Goal: Task Accomplishment & Management: Manage account settings

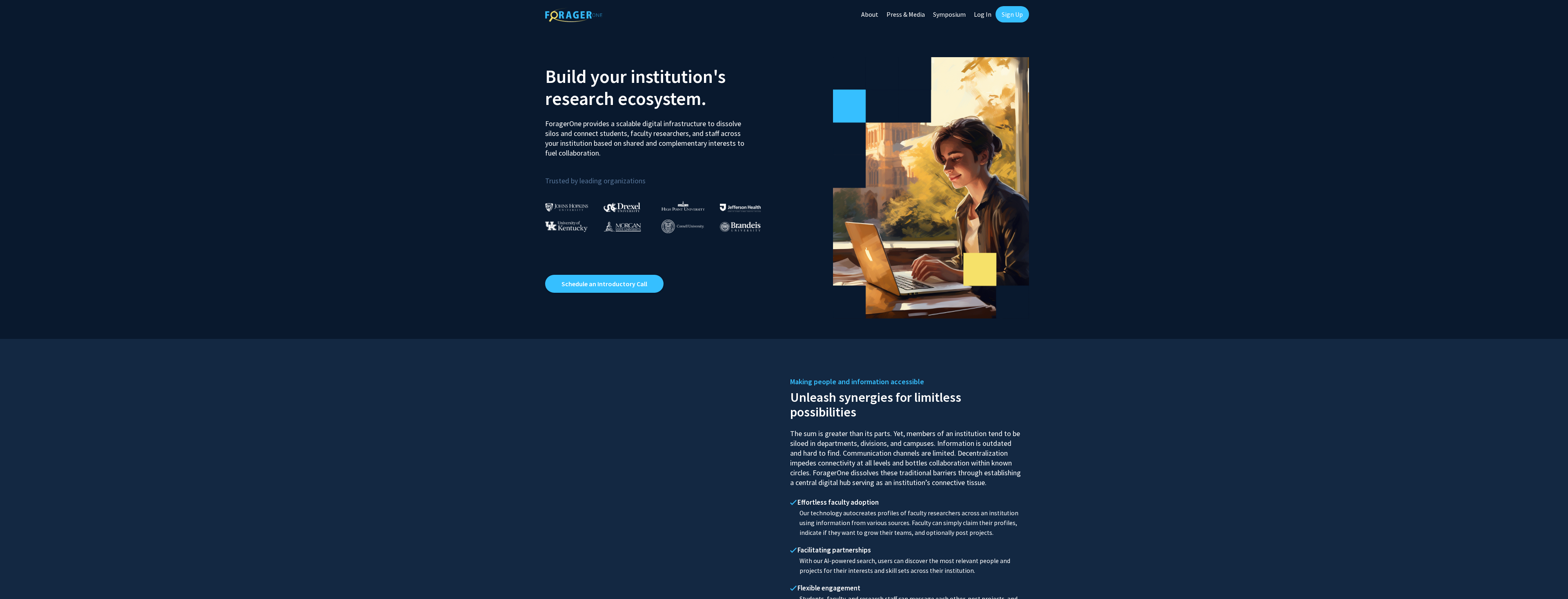
click at [980, 14] on link "Log In" at bounding box center [982, 14] width 26 height 28
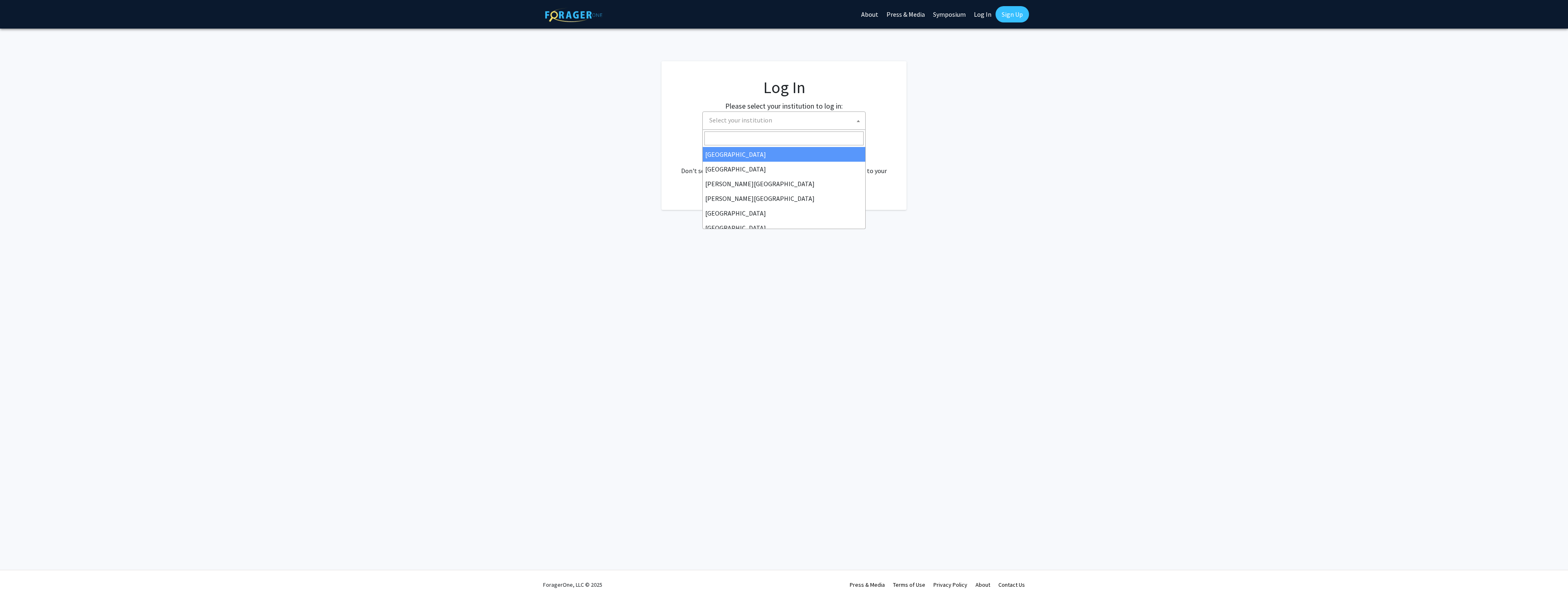
click at [854, 122] on span "Select your institution" at bounding box center [786, 120] width 159 height 16
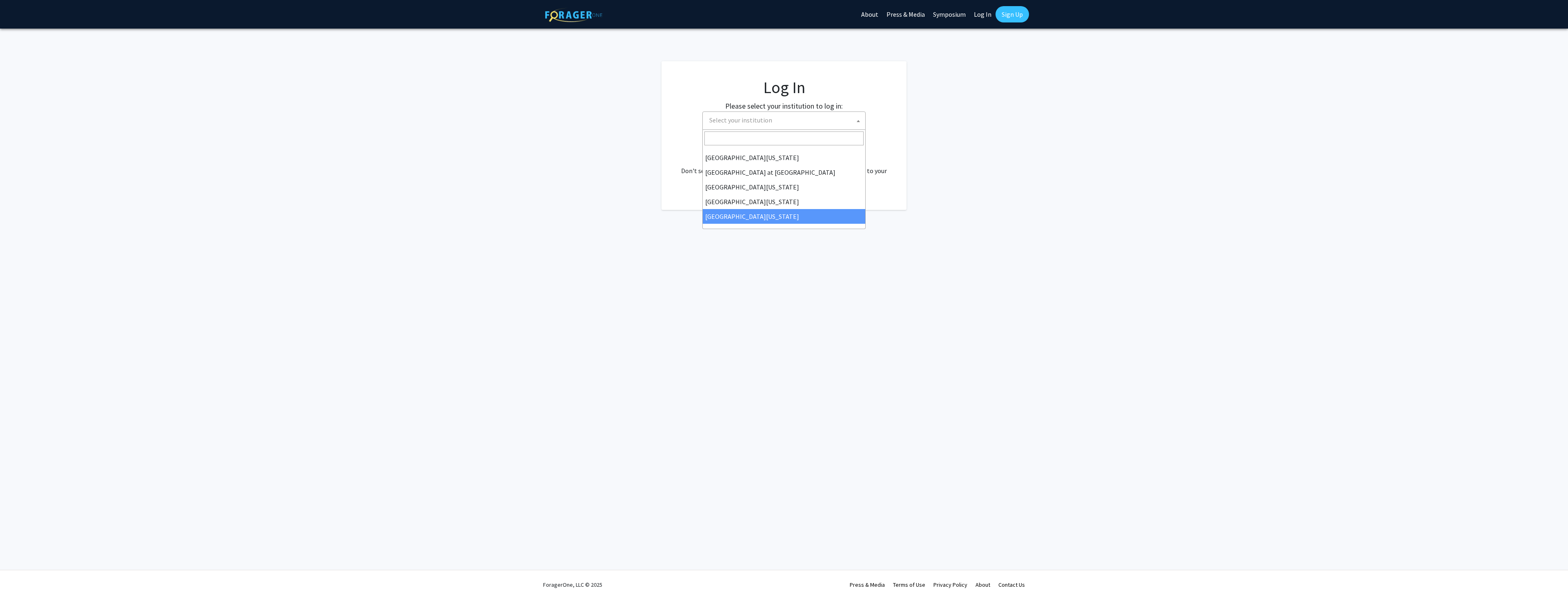
select select "33"
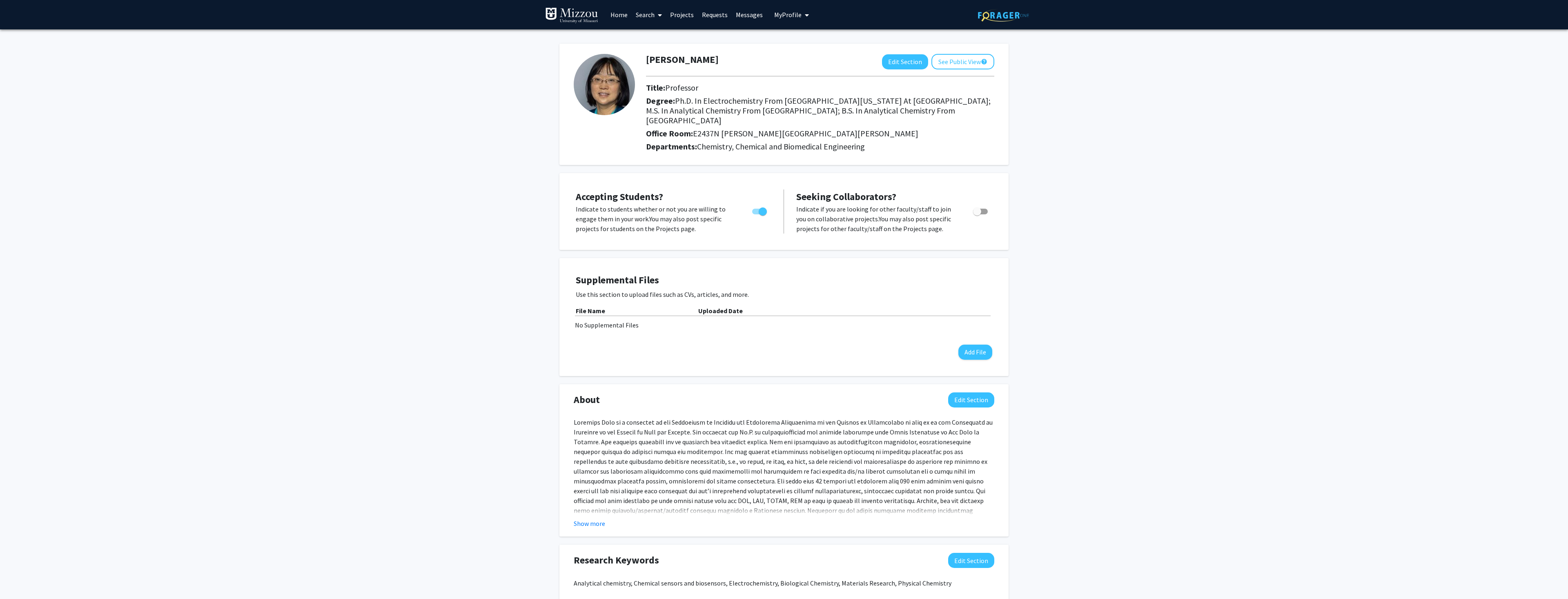
click at [764, 208] on span "Toggle" at bounding box center [763, 212] width 8 height 8
click at [756, 214] on input "Would you like to permit student requests?" at bounding box center [756, 214] width 1 height 1
click at [760, 208] on span "Toggle" at bounding box center [756, 212] width 8 height 8
click at [756, 214] on input "Would you like to permit student requests?" at bounding box center [756, 214] width 1 height 1
checkbox input "true"
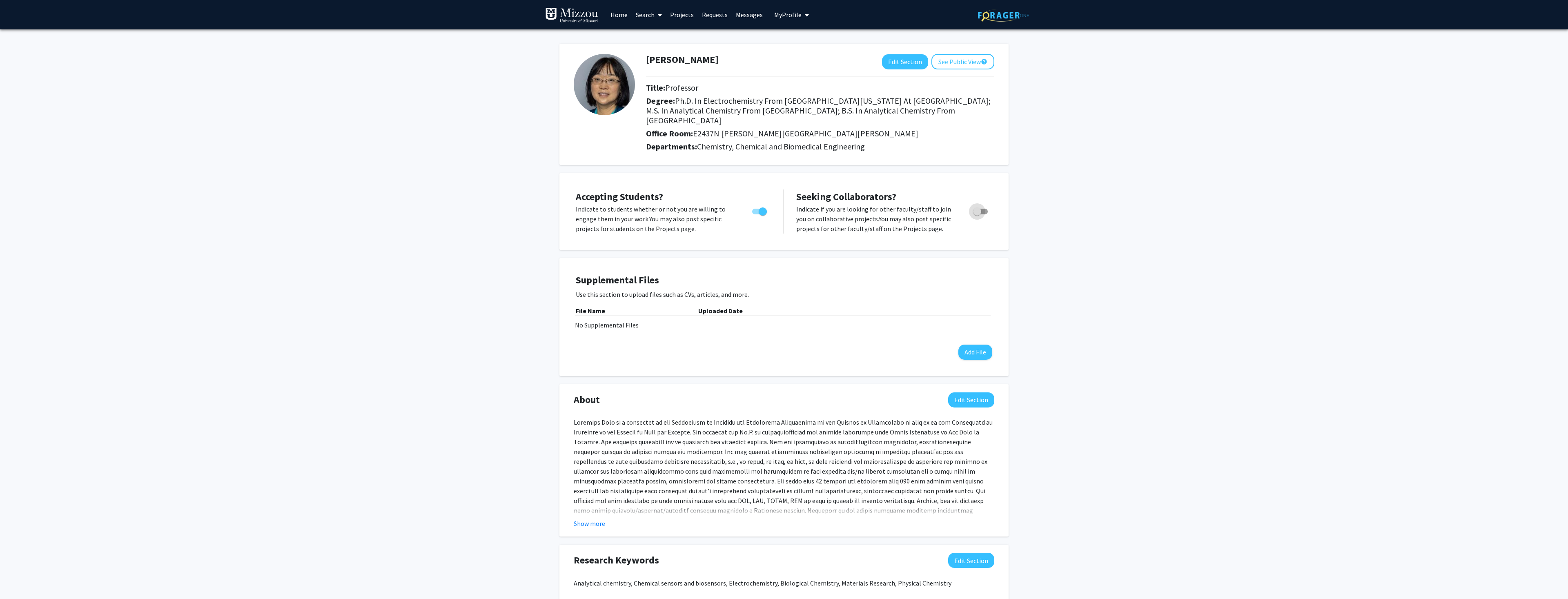
click at [978, 208] on span "Toggle" at bounding box center [977, 212] width 8 height 8
click at [977, 214] on input "Toggle" at bounding box center [977, 214] width 1 height 1
checkbox input "true"
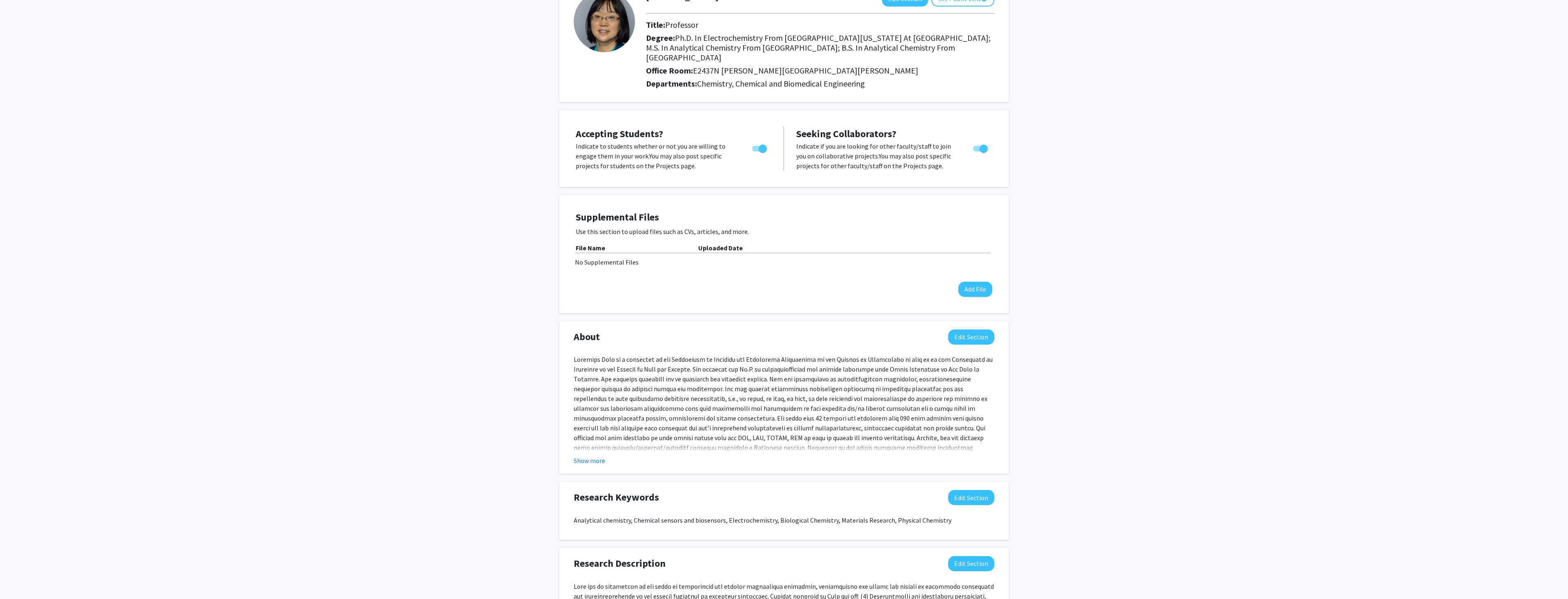
scroll to position [83, 0]
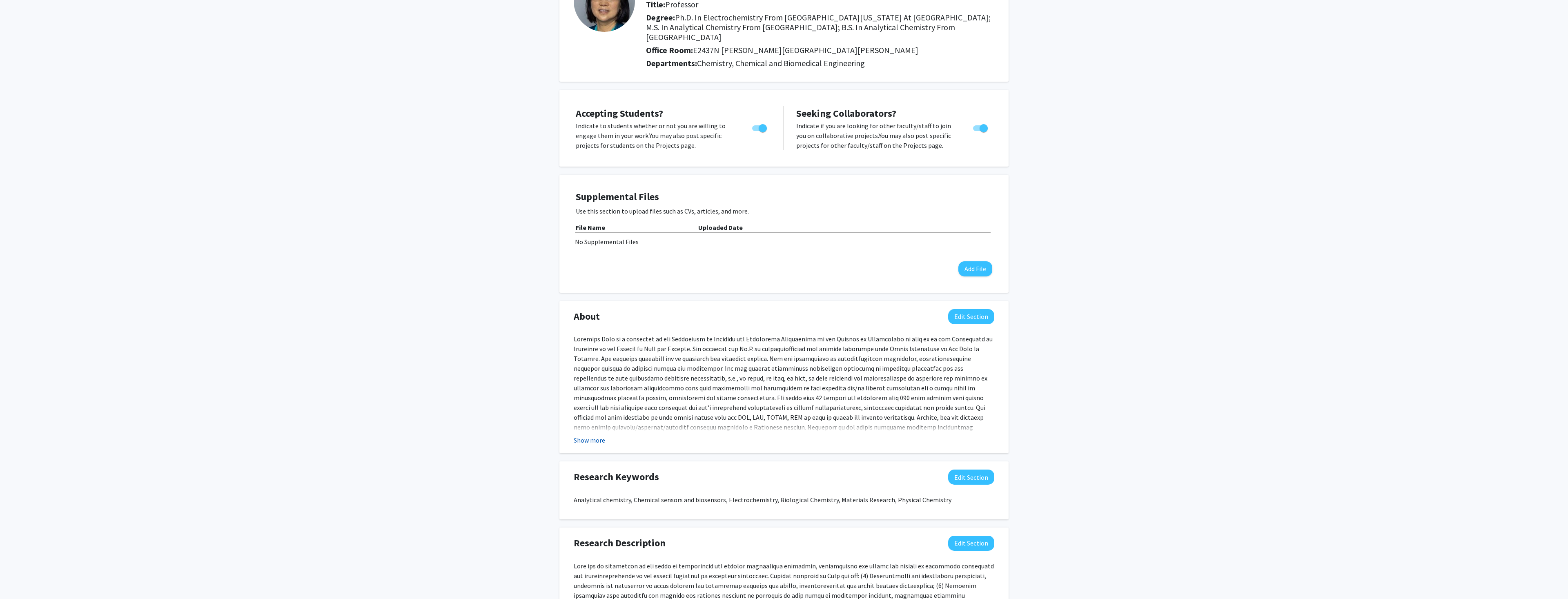
click at [592, 436] on button "Show more" at bounding box center [590, 440] width 32 height 10
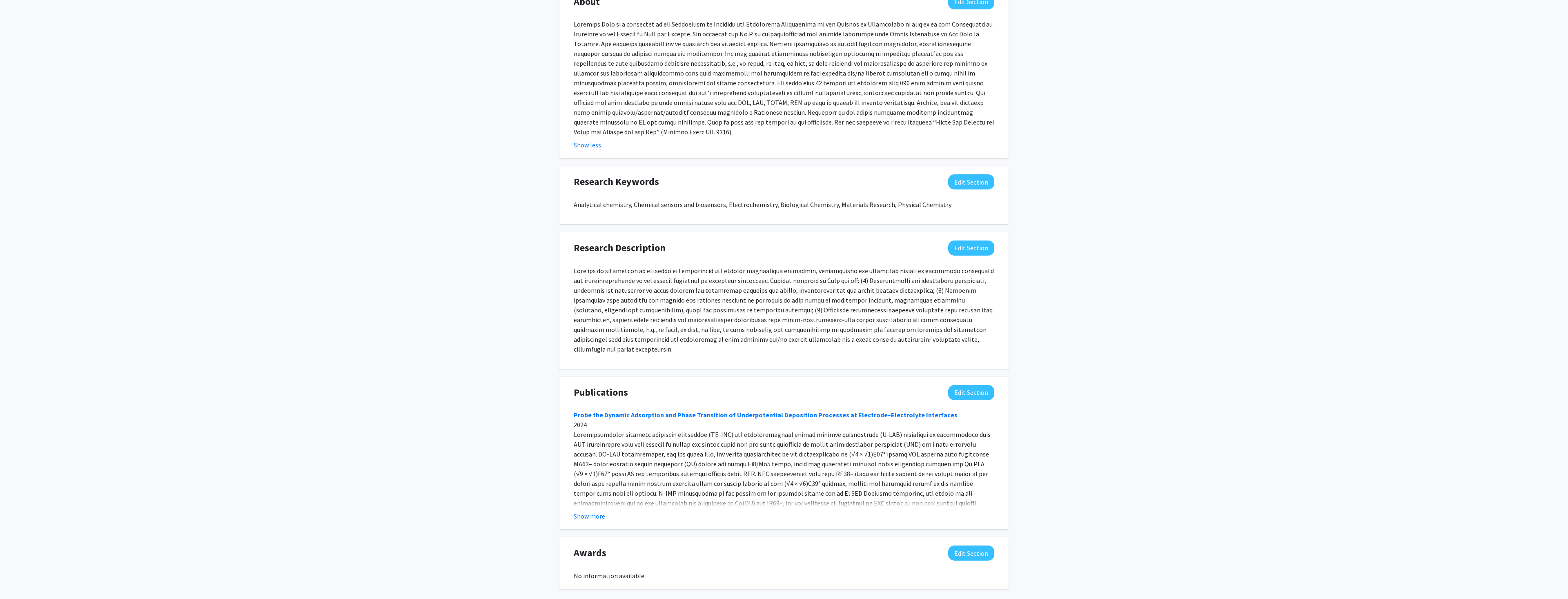
scroll to position [410, 0]
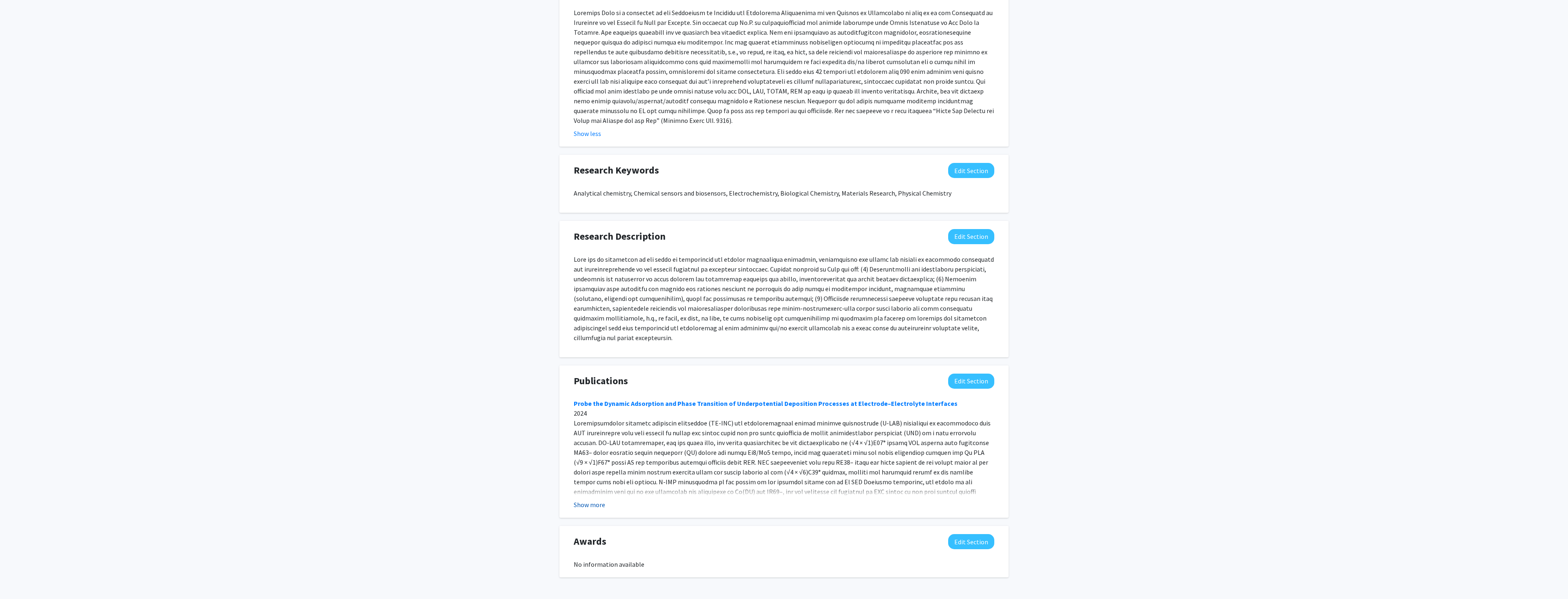
click at [603, 500] on button "Show more" at bounding box center [590, 505] width 32 height 10
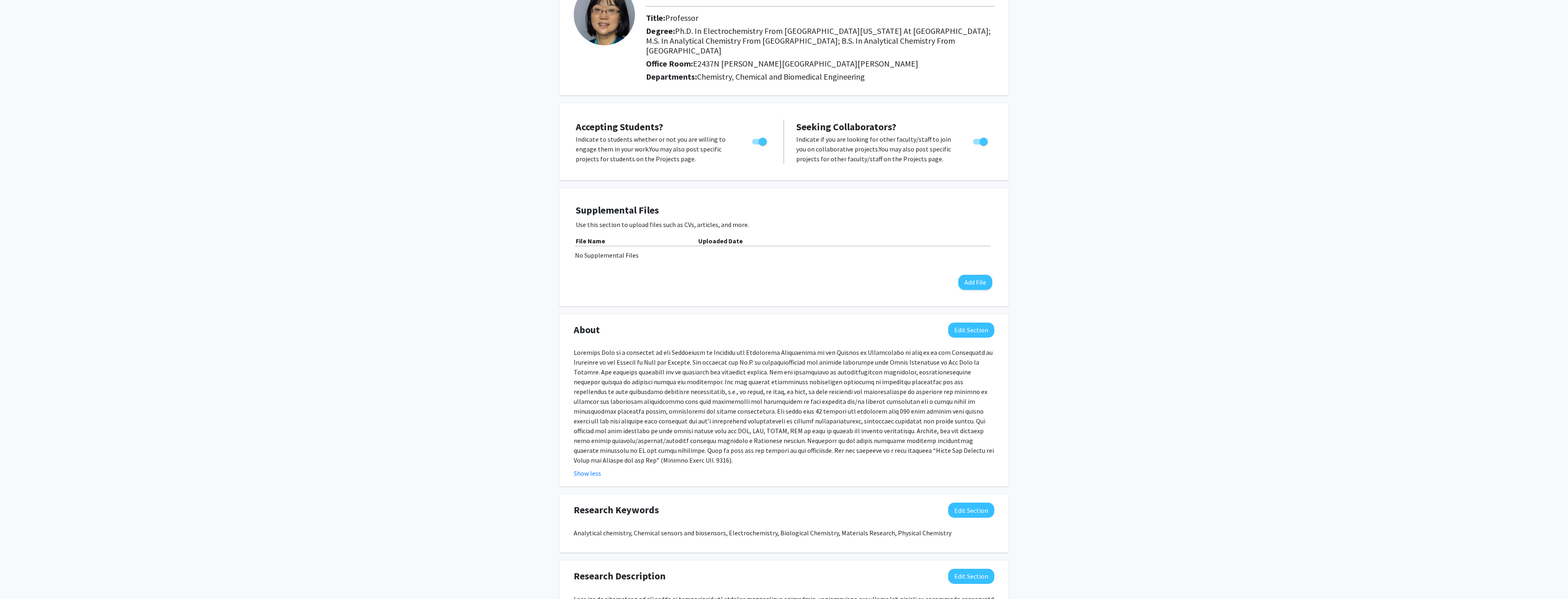
scroll to position [54, 0]
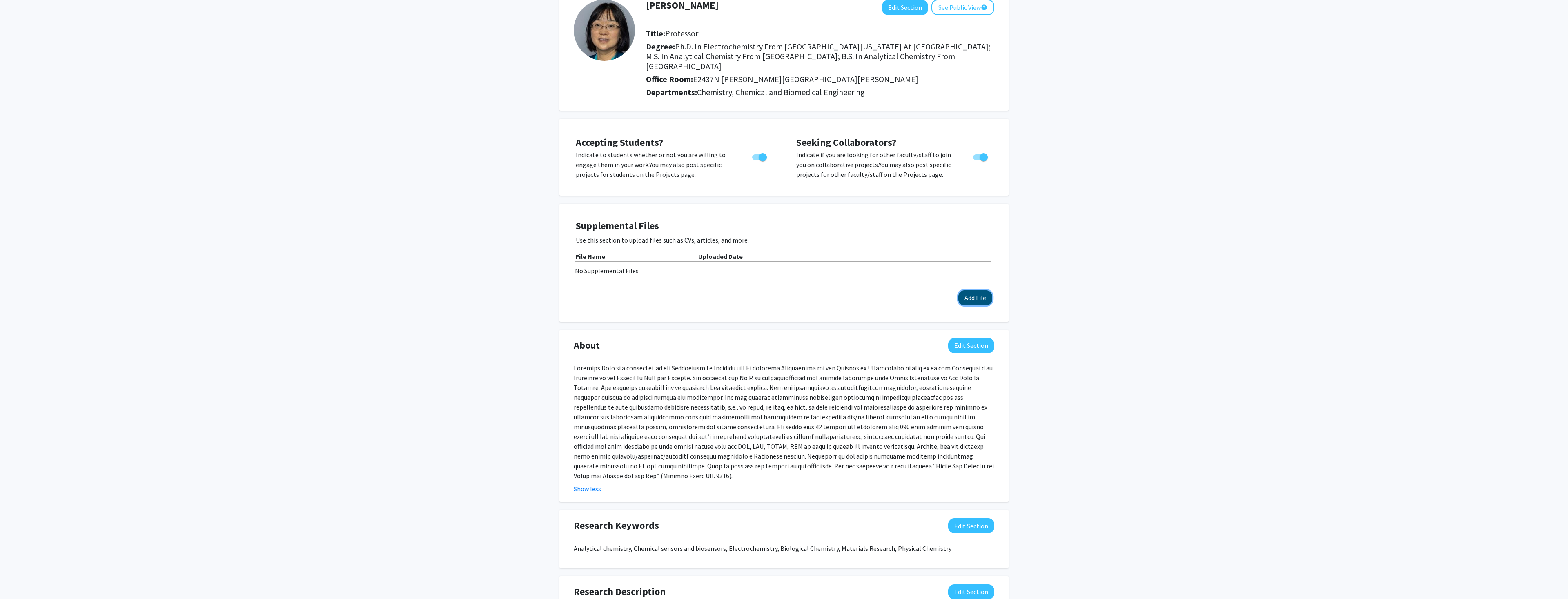
click at [970, 291] on button "Add File" at bounding box center [975, 298] width 34 height 15
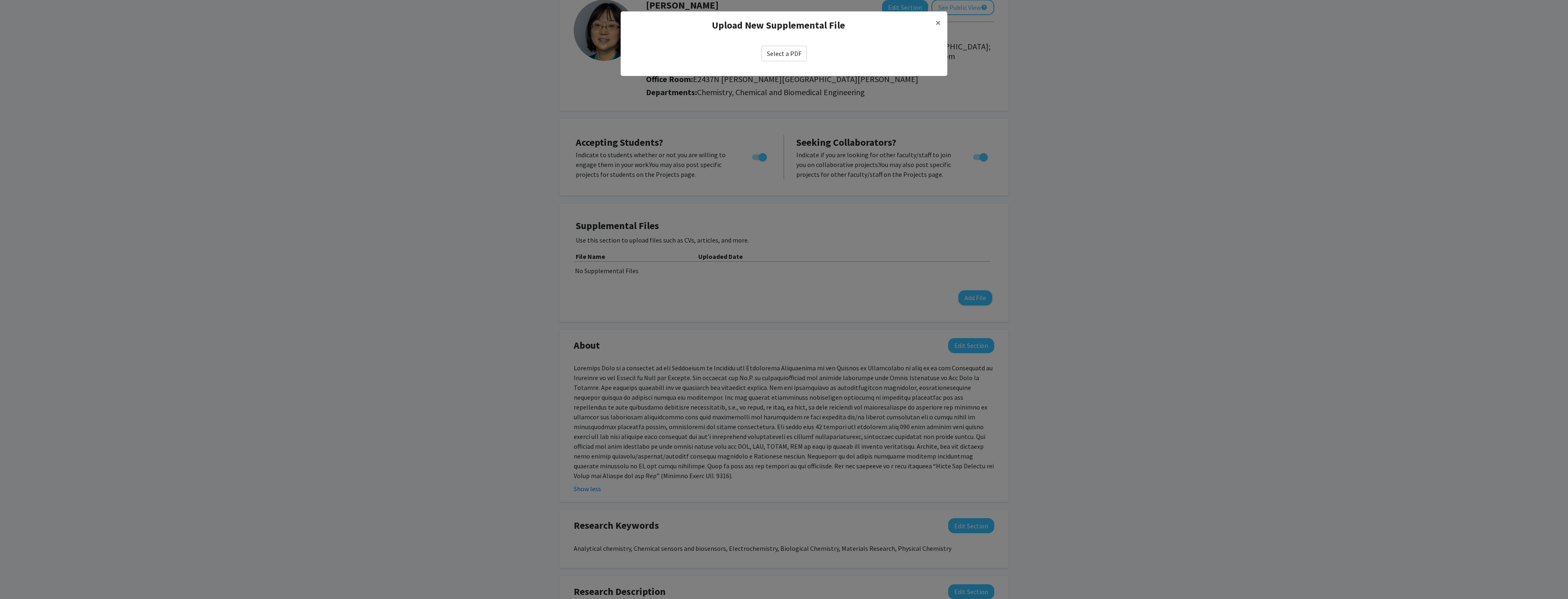
click at [782, 55] on label "Select a PDF" at bounding box center [784, 53] width 45 height 16
click at [0, 0] on input "Select a PDF" at bounding box center [0, 0] width 0 height 0
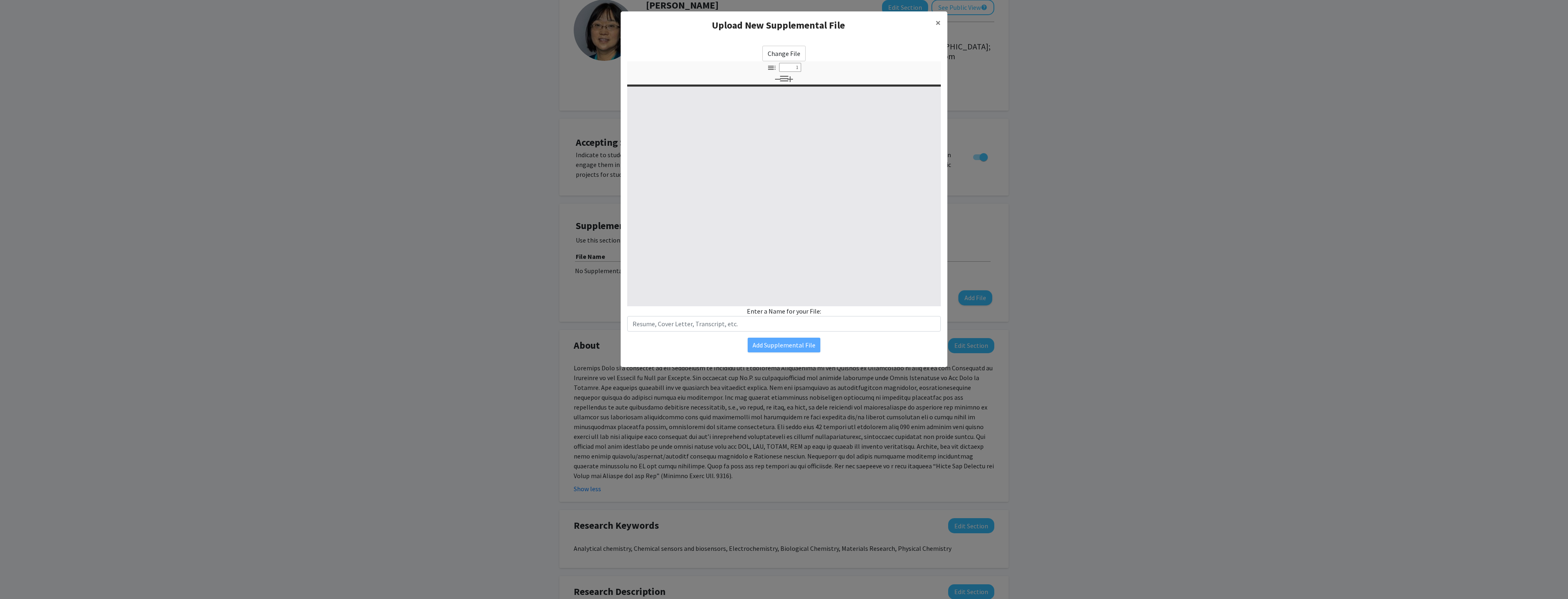
select select "custom"
type input "0"
select select "auto"
type input "1"
select select "auto"
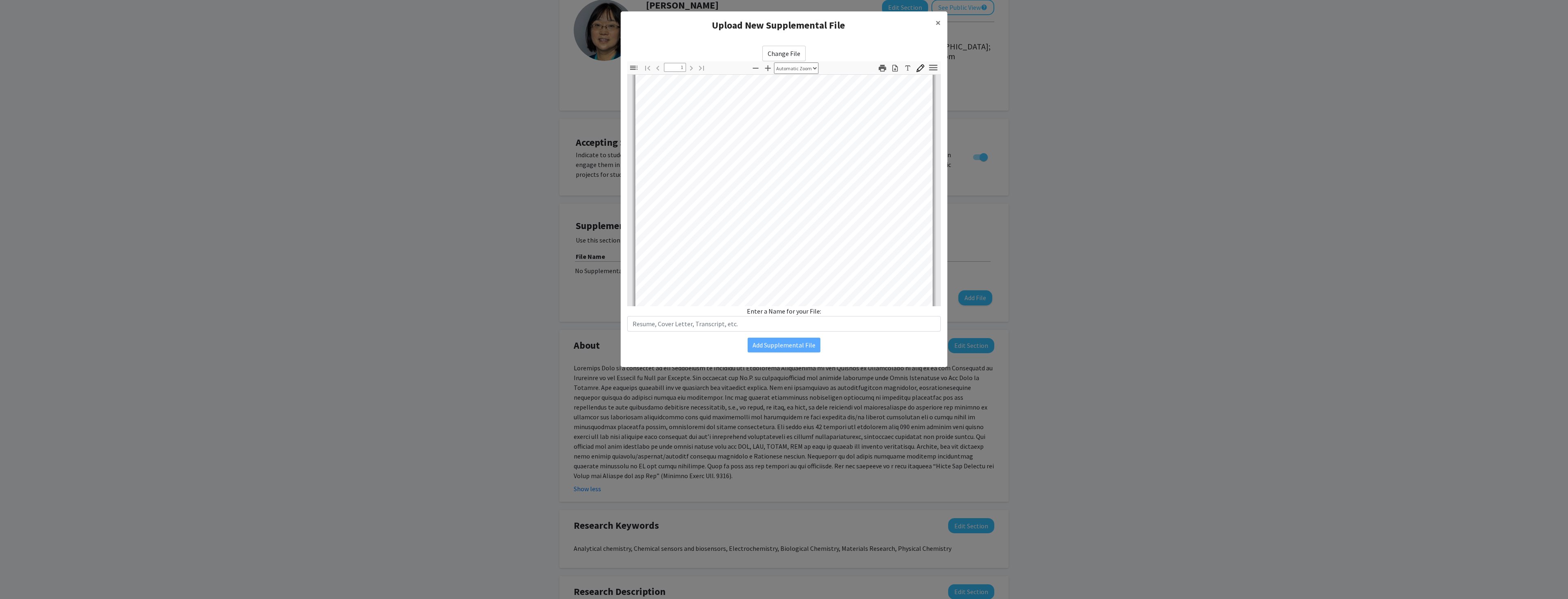
scroll to position [123, 0]
click at [762, 326] on input "text" at bounding box center [784, 324] width 314 height 16
type input "Short Biosketch Summary"
click at [779, 344] on button "Add Supplemental File" at bounding box center [784, 345] width 72 height 14
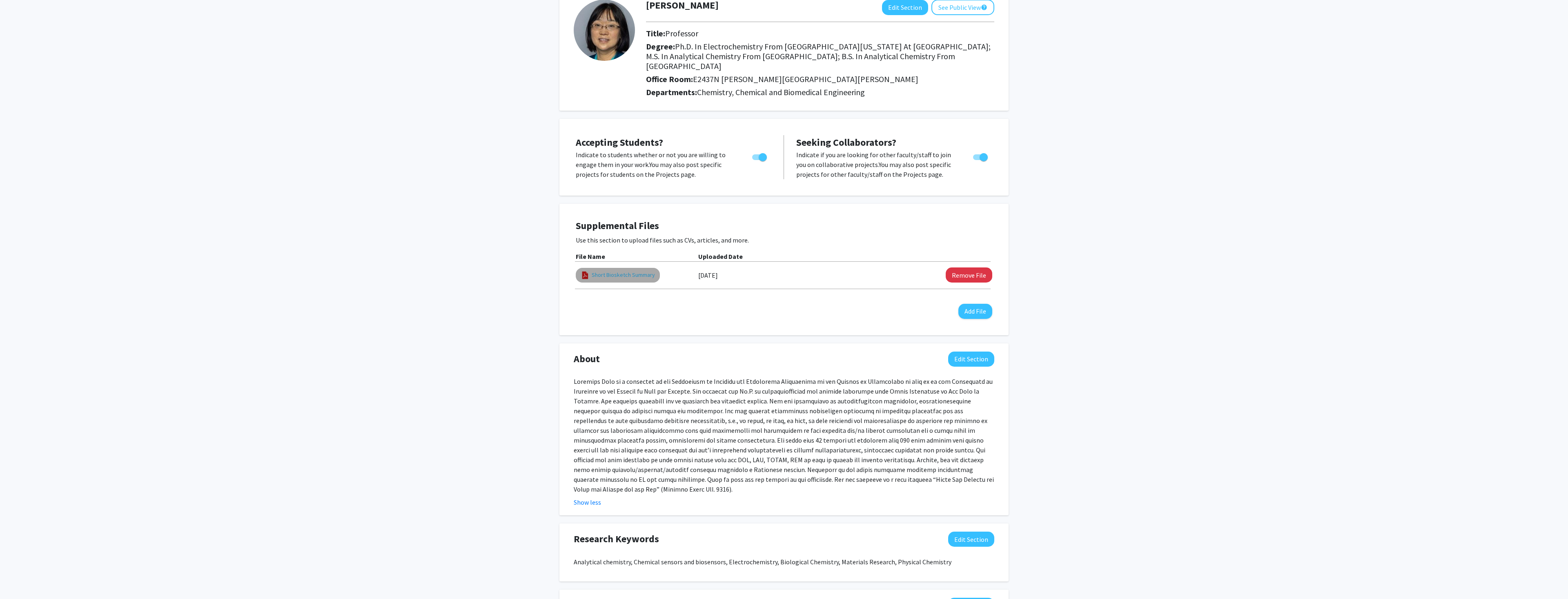
click at [621, 271] on link "Short Biosketch Summary" at bounding box center [623, 275] width 63 height 9
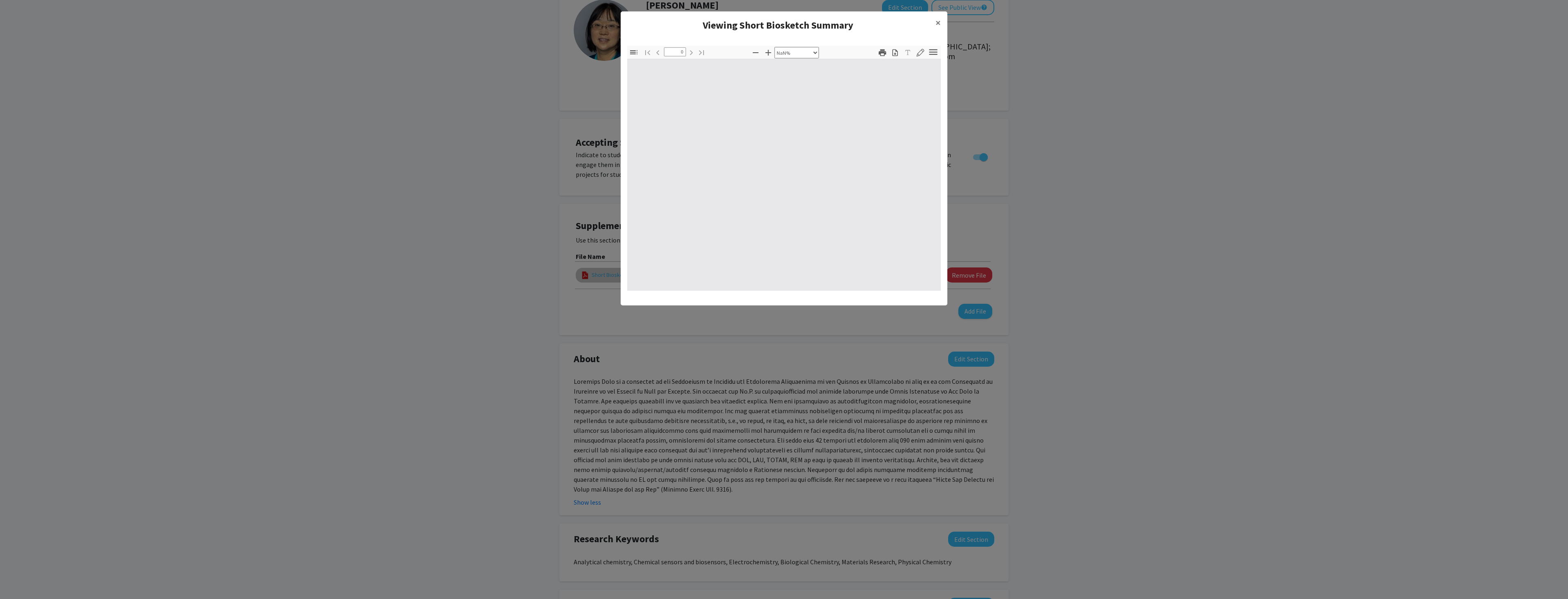
select select "auto"
type input "1"
select select "auto"
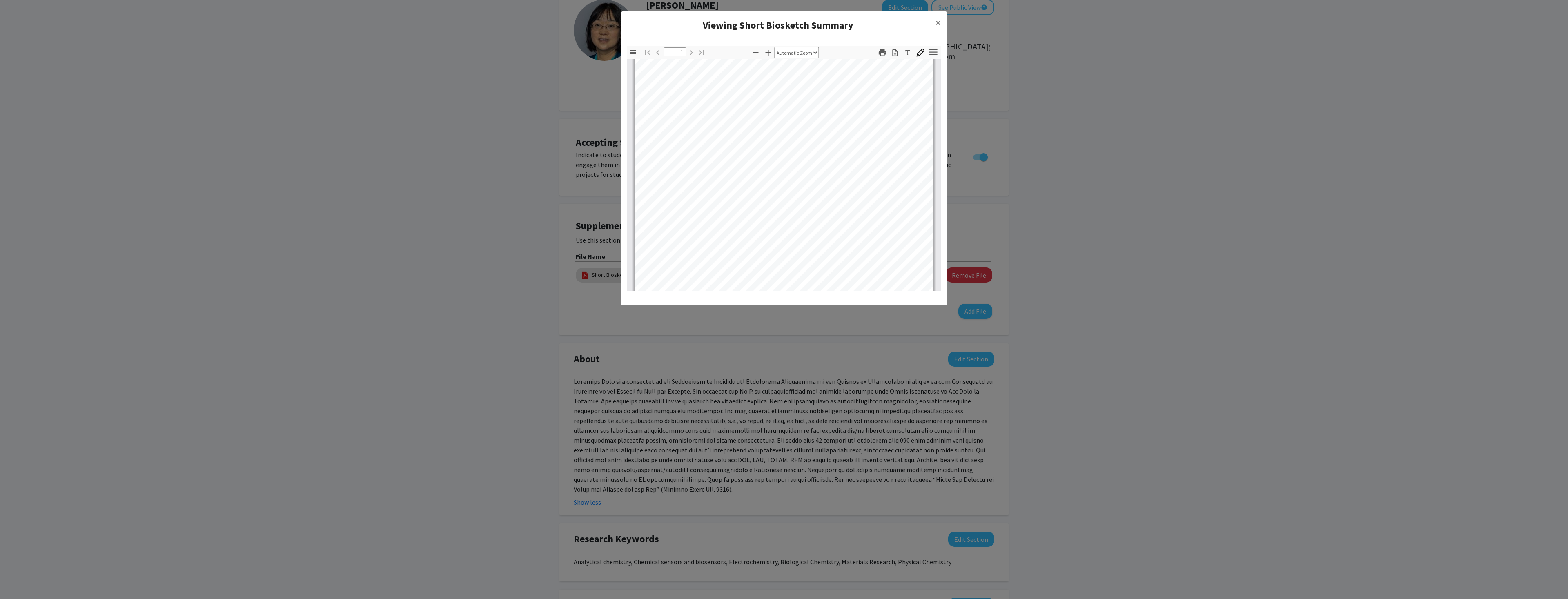
scroll to position [185, 0]
click at [939, 22] on span "×" at bounding box center [938, 22] width 5 height 13
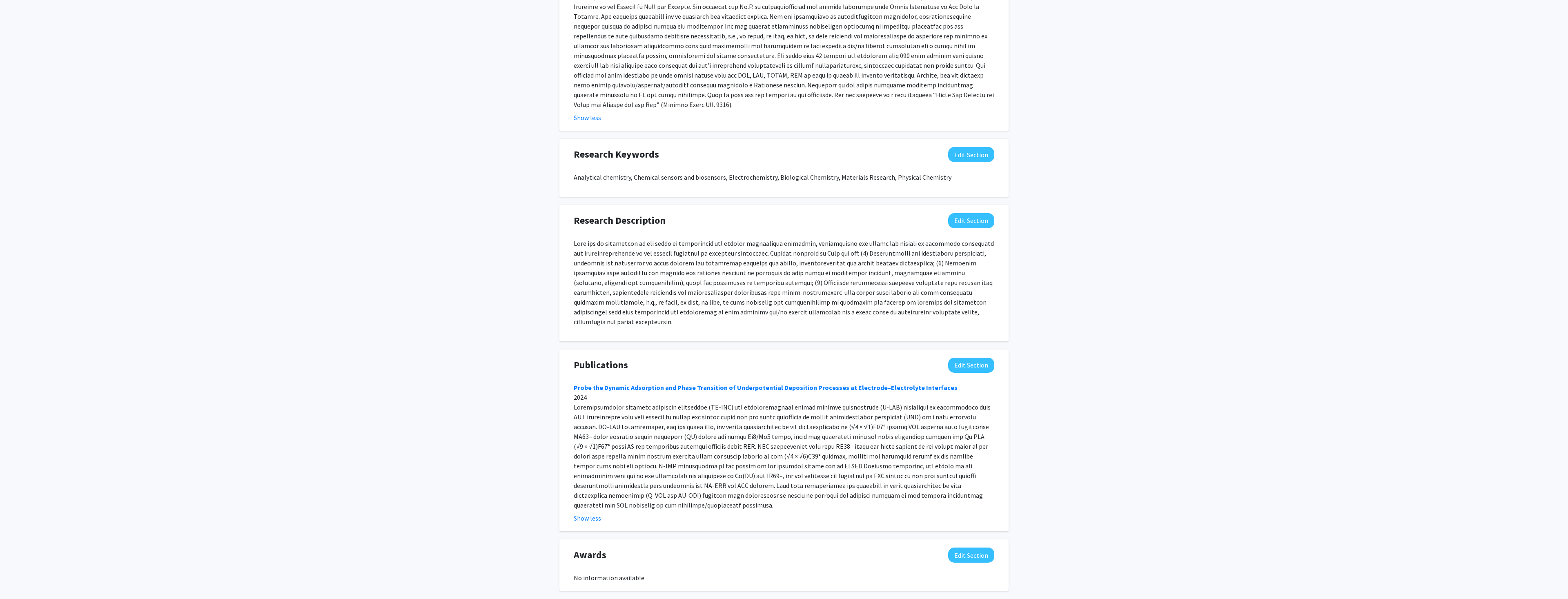
scroll to position [443, 0]
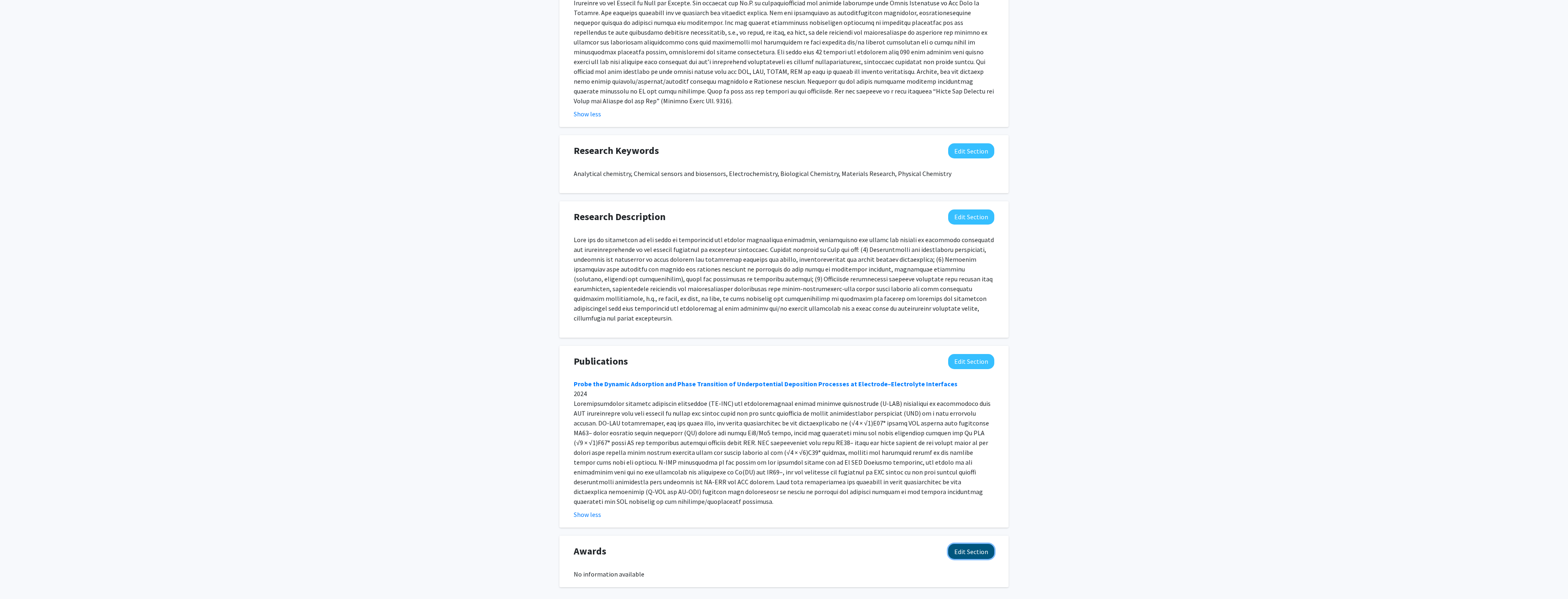
click at [968, 544] on button "Edit Section" at bounding box center [971, 552] width 46 height 15
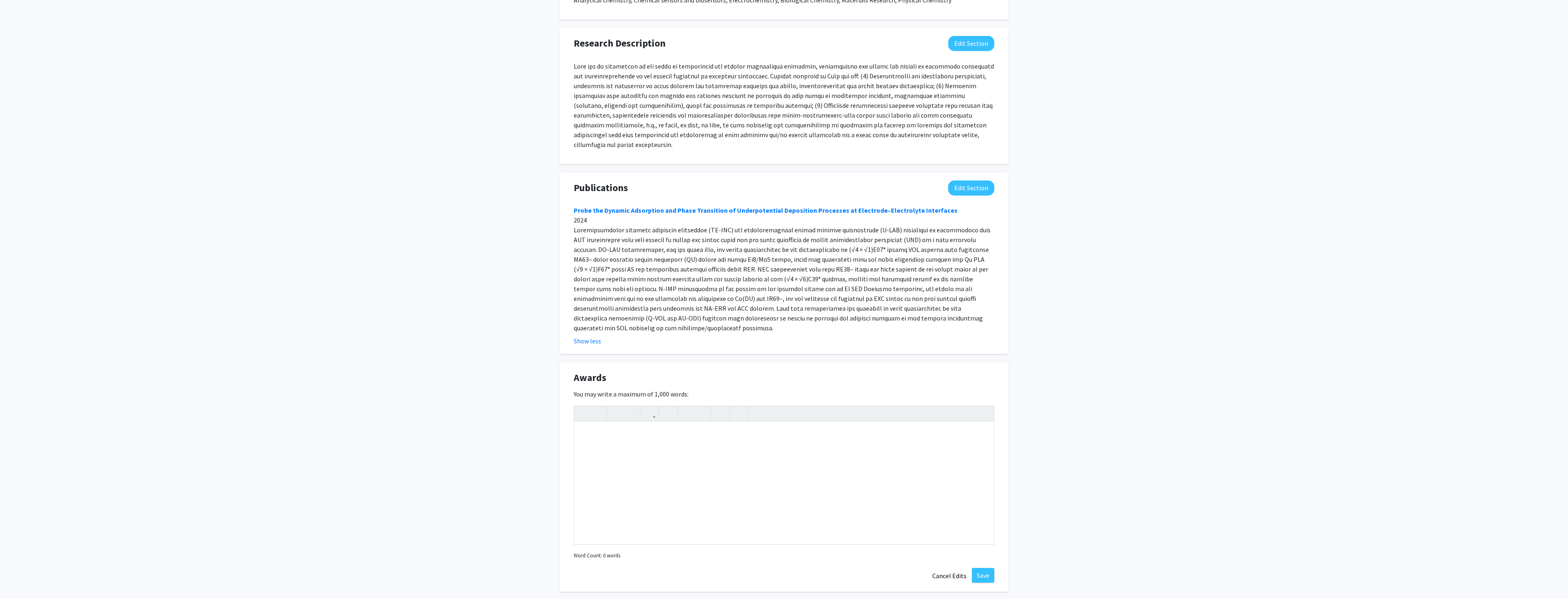
scroll to position [621, 0]
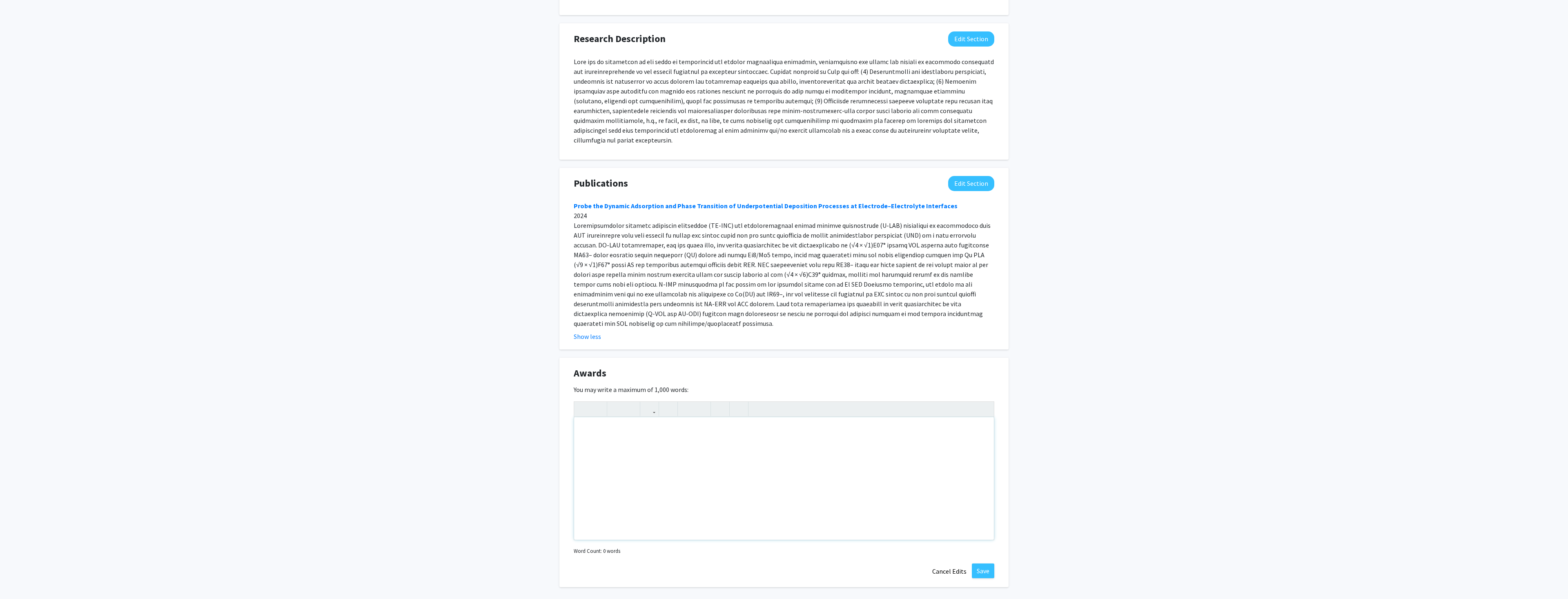
click at [638, 418] on div "Note to users with screen readers: Please deactivate our accessibility plugin f…" at bounding box center [784, 479] width 420 height 123
paste div "Note to users with screen readers: Please deactivate our accessibility plugin f…"
type textarea "<l>6.&ipsu; &dolo; Sitam Consec Adipisci Elitseddoei Tempo, 8945 (incid ut lab …"
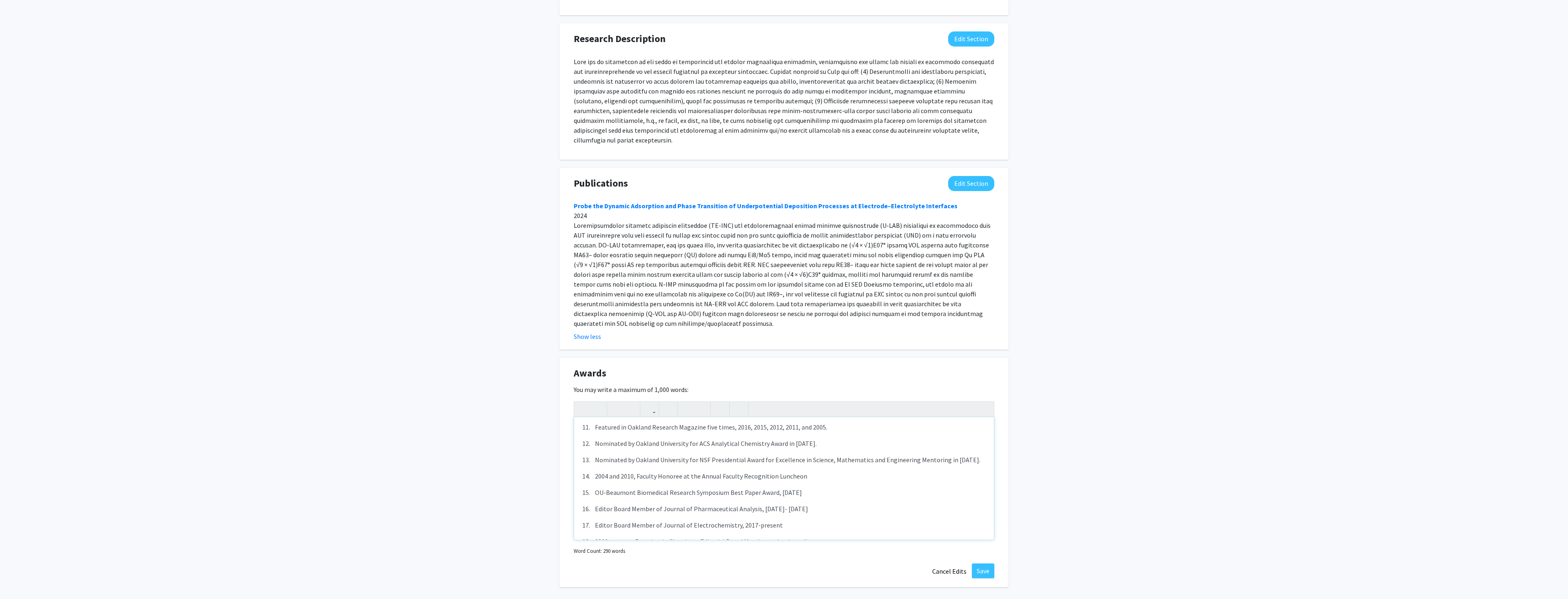
scroll to position [243, 0]
click at [988, 563] on button "Save" at bounding box center [983, 571] width 22 height 14
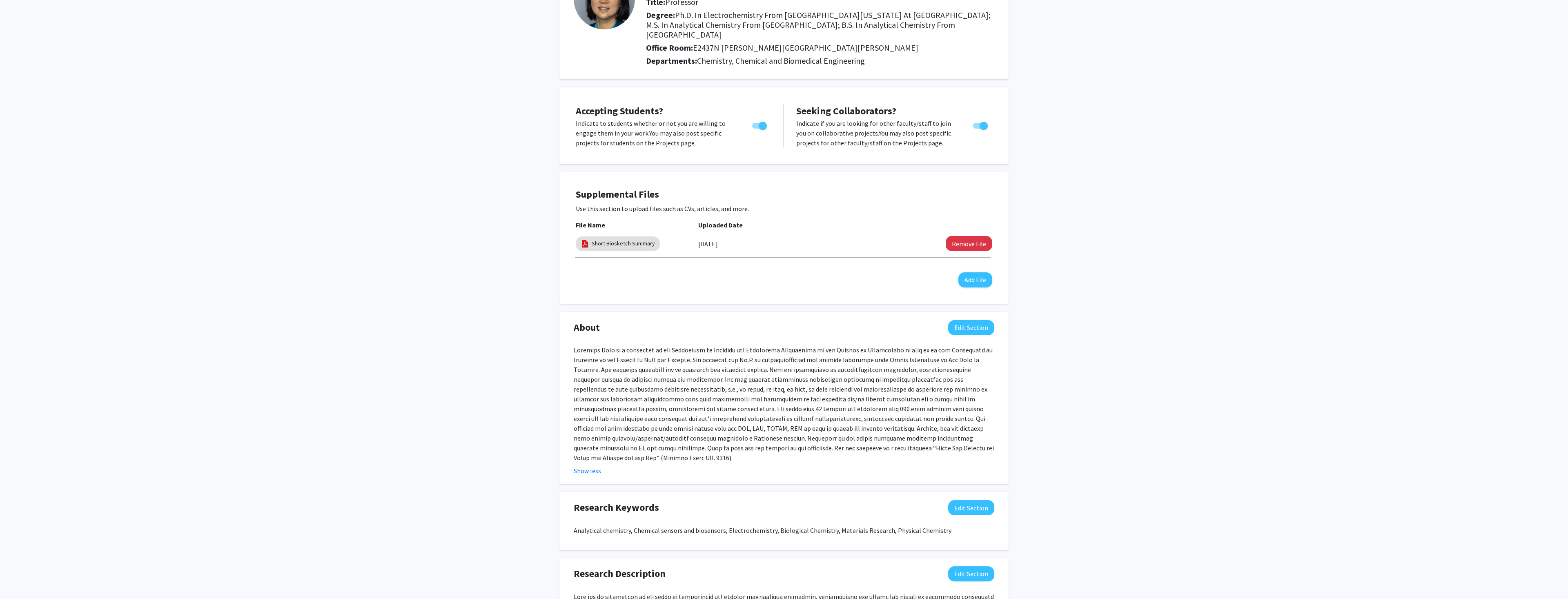
scroll to position [0, 0]
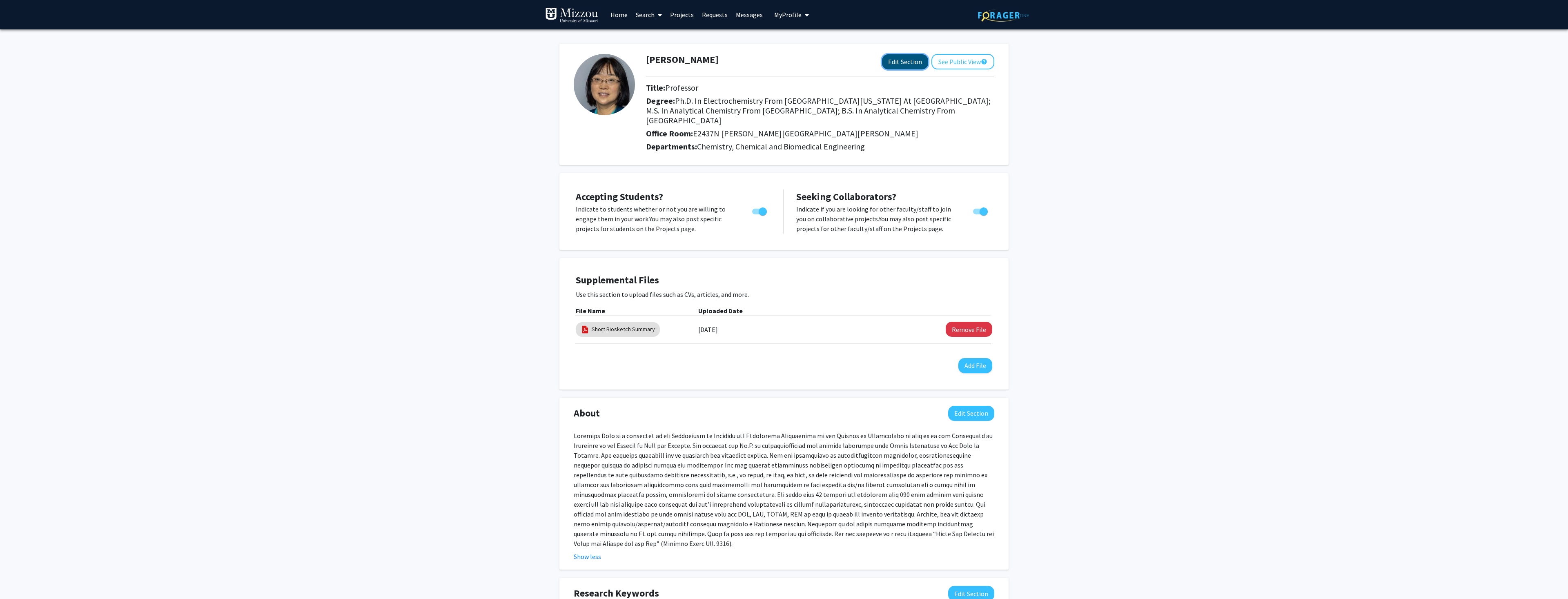
click at [905, 63] on button "Edit Section" at bounding box center [905, 61] width 46 height 15
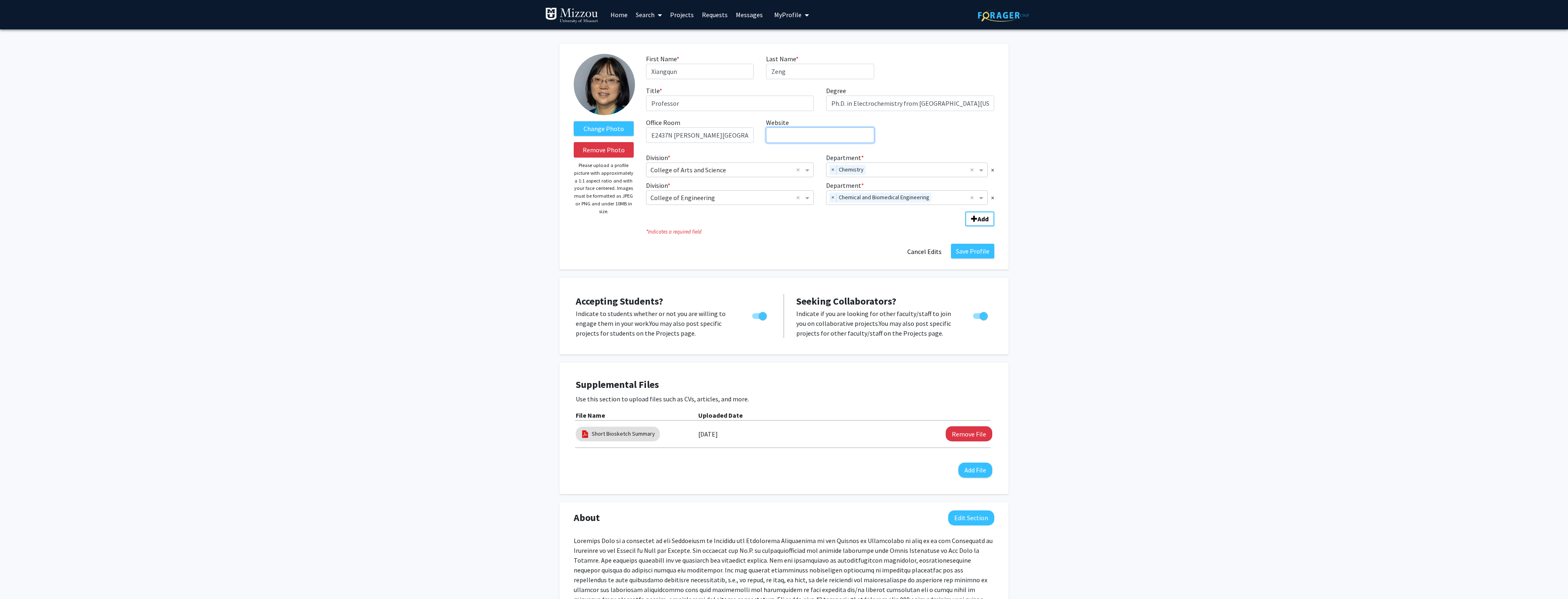
click at [793, 136] on input "Website required" at bounding box center [820, 135] width 108 height 16
drag, startPoint x: 795, startPoint y: 133, endPoint x: 767, endPoint y: 135, distance: 28.1
click at [767, 135] on input "www." at bounding box center [820, 135] width 108 height 16
paste input "[URL][DOMAIN_NAME][DOMAIN_NAME]"
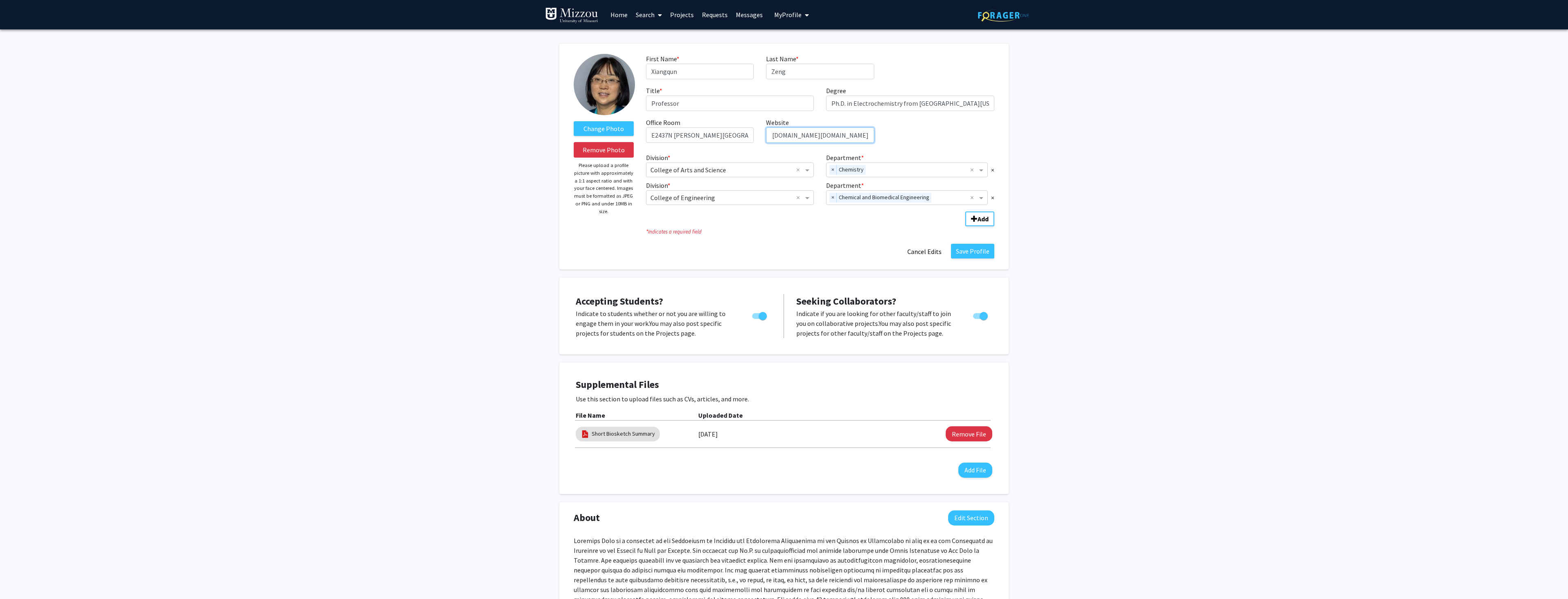
click at [773, 136] on input "[URL][DOMAIN_NAME][DOMAIN_NAME]" at bounding box center [820, 135] width 108 height 16
drag, startPoint x: 868, startPoint y: 136, endPoint x: 758, endPoint y: 136, distance: 110.0
click at [766, 136] on input "[URL][DOMAIN_NAME][DOMAIN_NAME]" at bounding box center [820, 135] width 108 height 16
type input "[URL][DOMAIN_NAME][DOMAIN_NAME]"
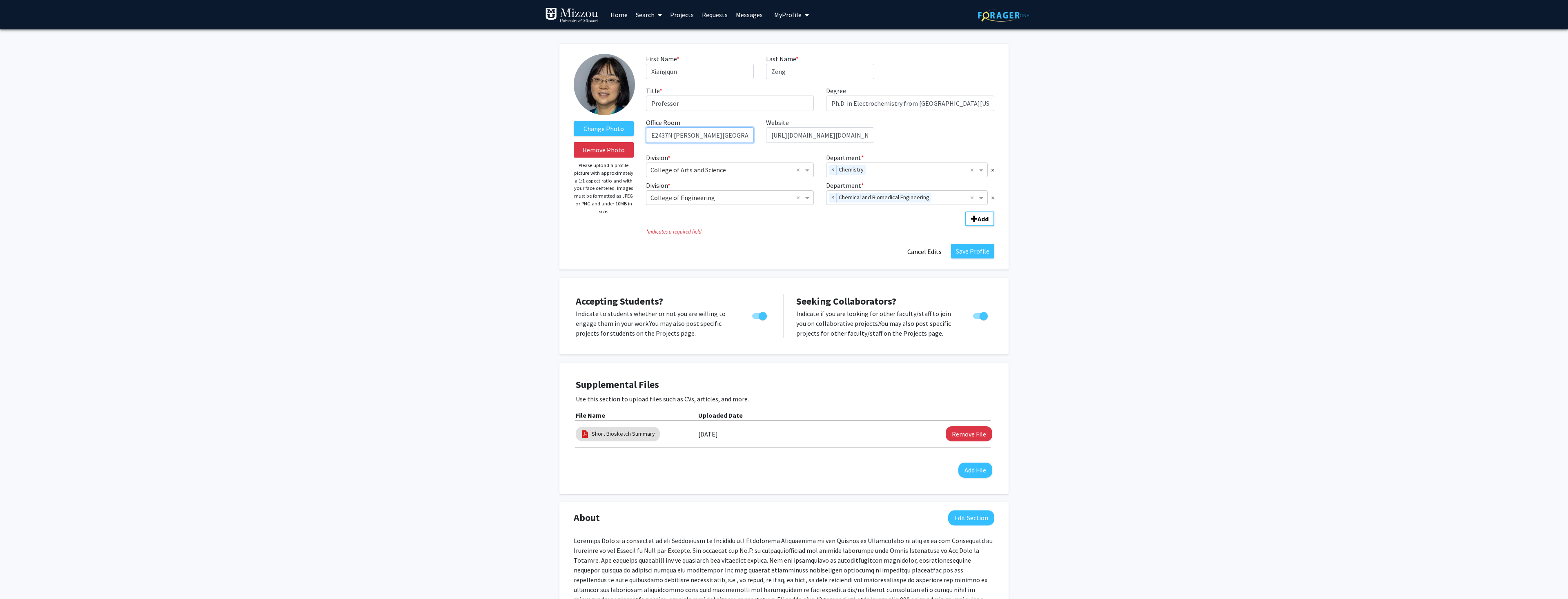
click at [715, 138] on input "E2437N [PERSON_NAME][GEOGRAPHIC_DATA][PERSON_NAME]" at bounding box center [700, 135] width 108 height 16
type input "E2437N [PERSON_NAME][GEOGRAPHIC_DATA][PERSON_NAME] and [GEOGRAPHIC_DATA]"
click at [975, 252] on button "Save Profile" at bounding box center [973, 251] width 43 height 14
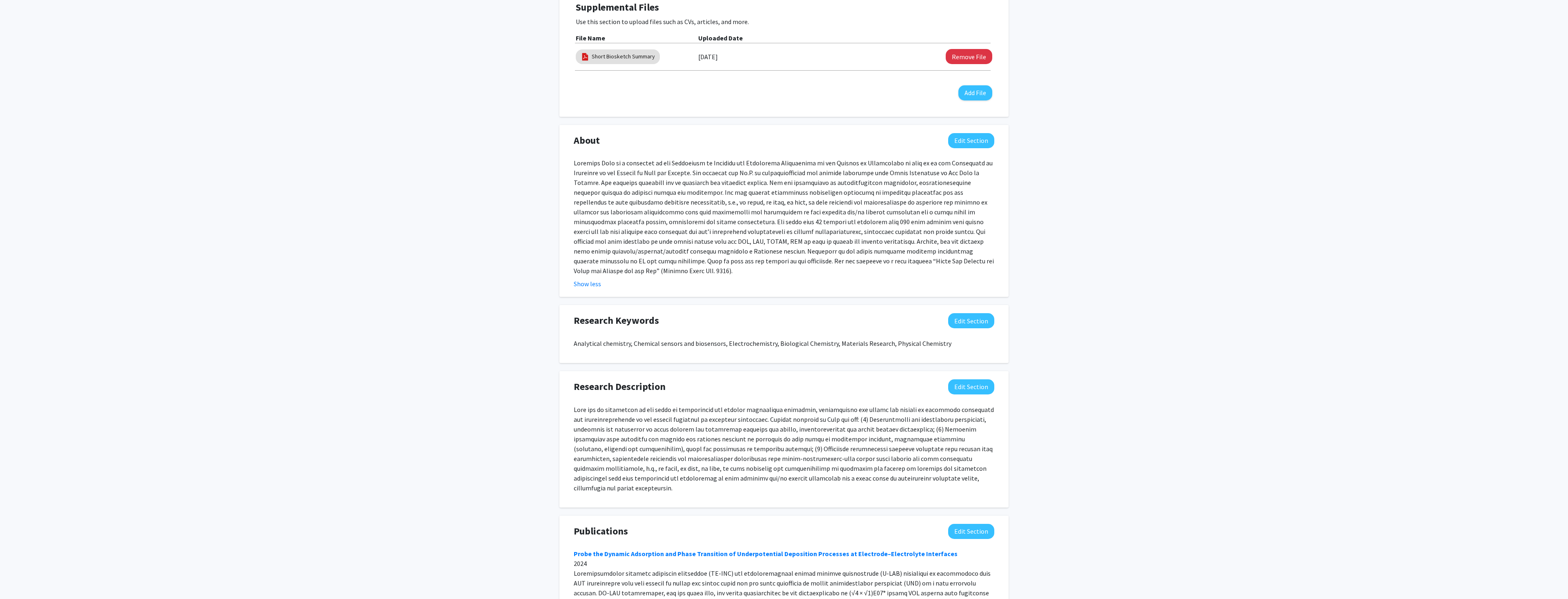
scroll to position [266, 0]
